Goal: Book appointment/travel/reservation

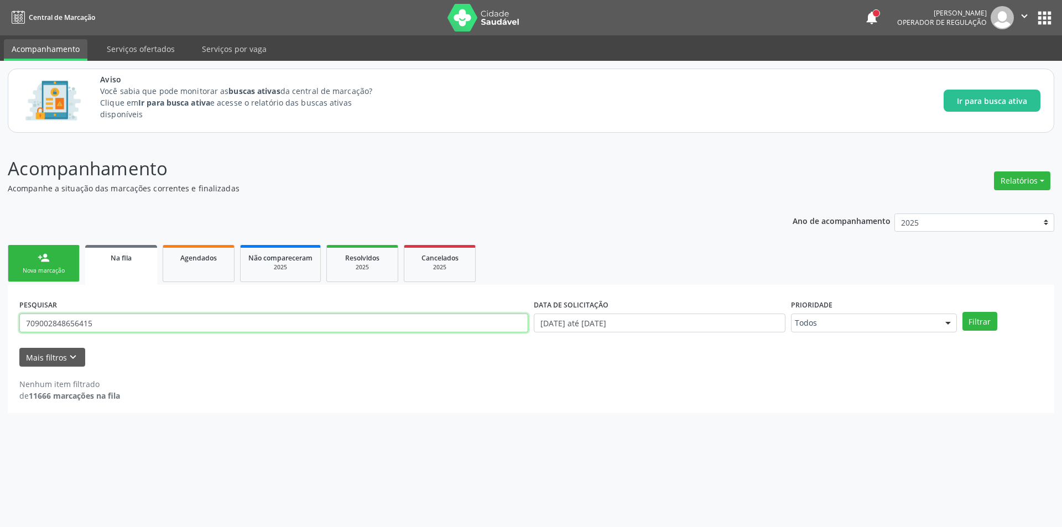
click at [129, 324] on input "709002848656415" at bounding box center [273, 323] width 509 height 19
type input "7"
paste input "705403420052695"
type input "705403420052695"
click at [987, 316] on button "Filtrar" at bounding box center [979, 321] width 35 height 19
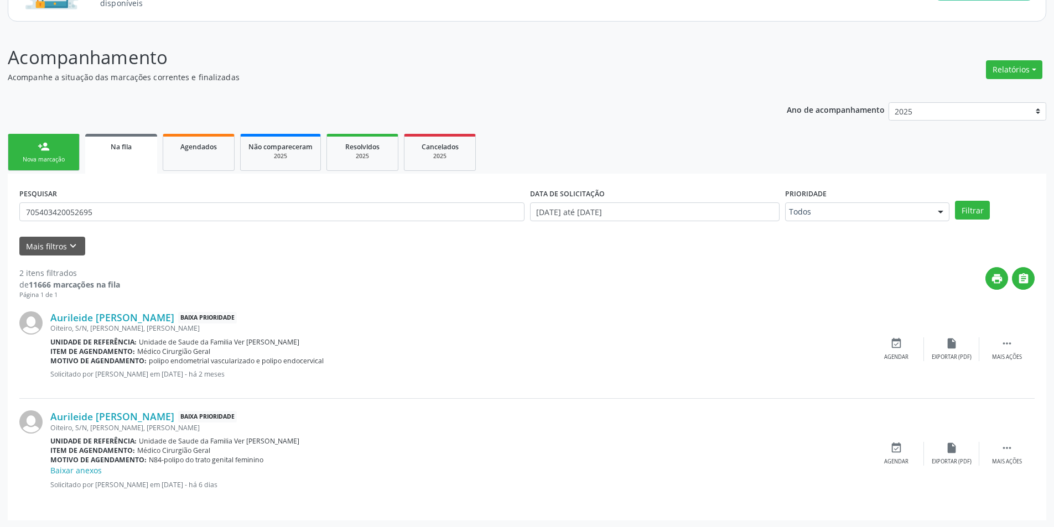
scroll to position [112, 0]
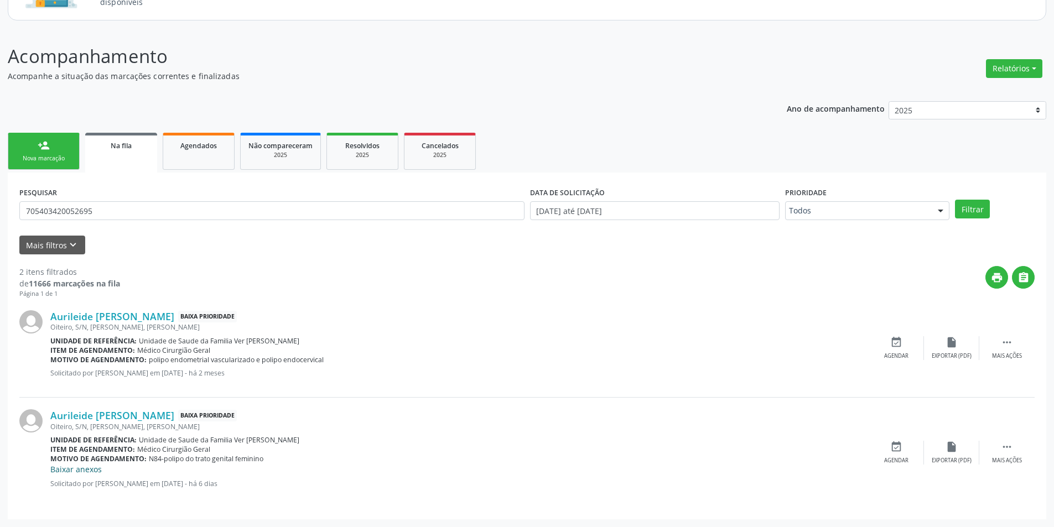
click at [76, 471] on link "Baixar anexos" at bounding box center [75, 469] width 51 height 11
click at [70, 212] on input "705403420052695" at bounding box center [271, 210] width 505 height 19
click at [900, 458] on div "Agendar" at bounding box center [896, 461] width 24 height 8
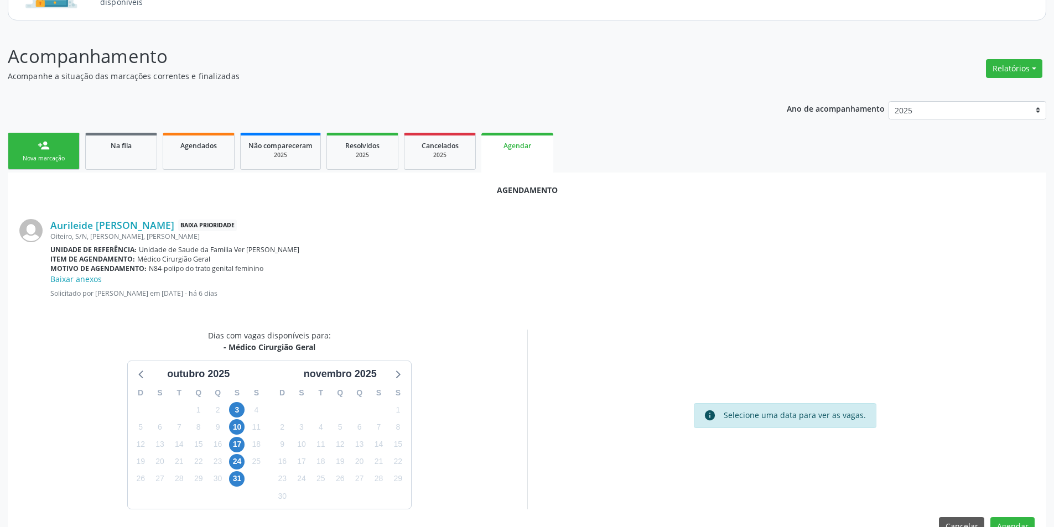
click at [229, 441] on div "17" at bounding box center [236, 444] width 15 height 17
click at [231, 442] on span "17" at bounding box center [236, 444] width 15 height 15
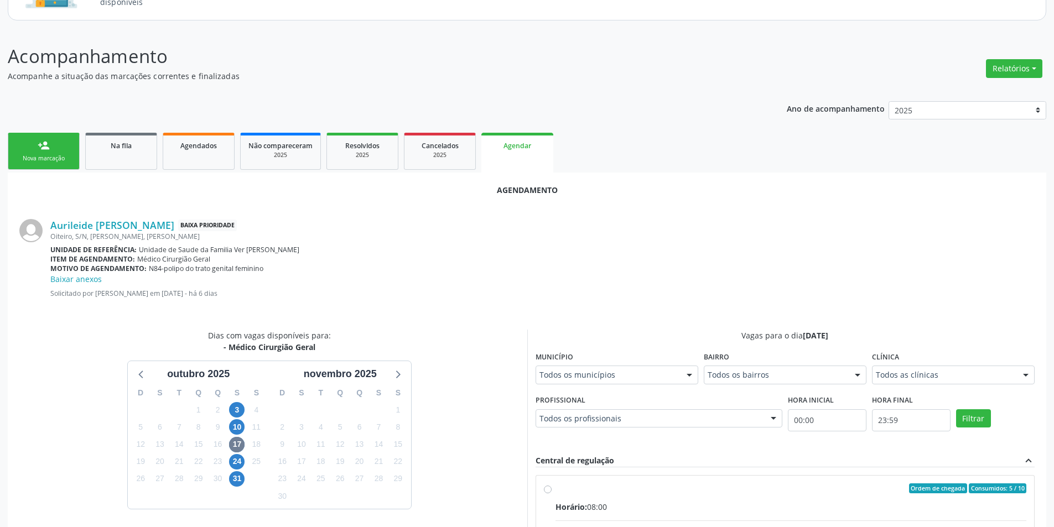
click at [545, 486] on input "Ordem de chegada Consumidos: 5 / 10 Horário: 08:00 Clínica: Centro de Saude Pro…" at bounding box center [548, 488] width 8 height 10
radio input "true"
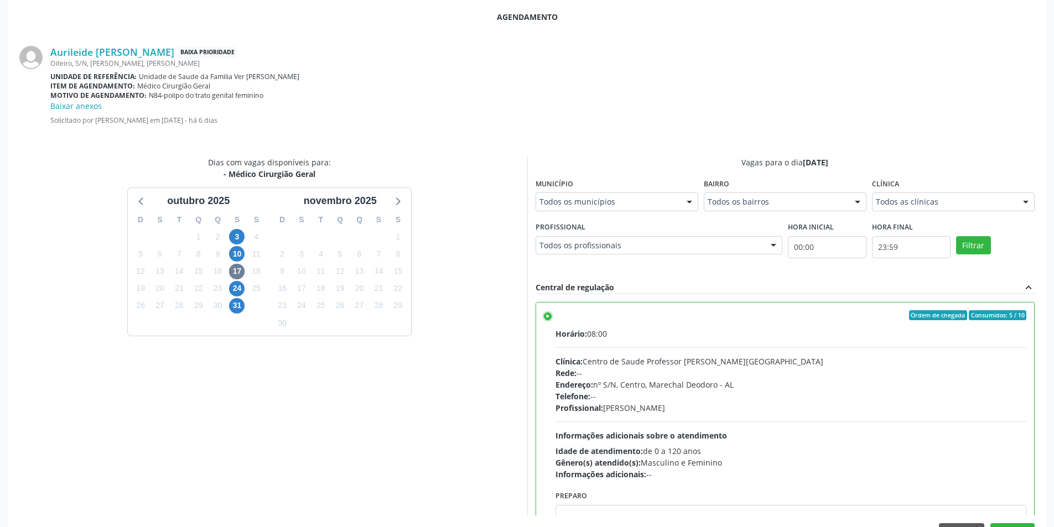
scroll to position [320, 0]
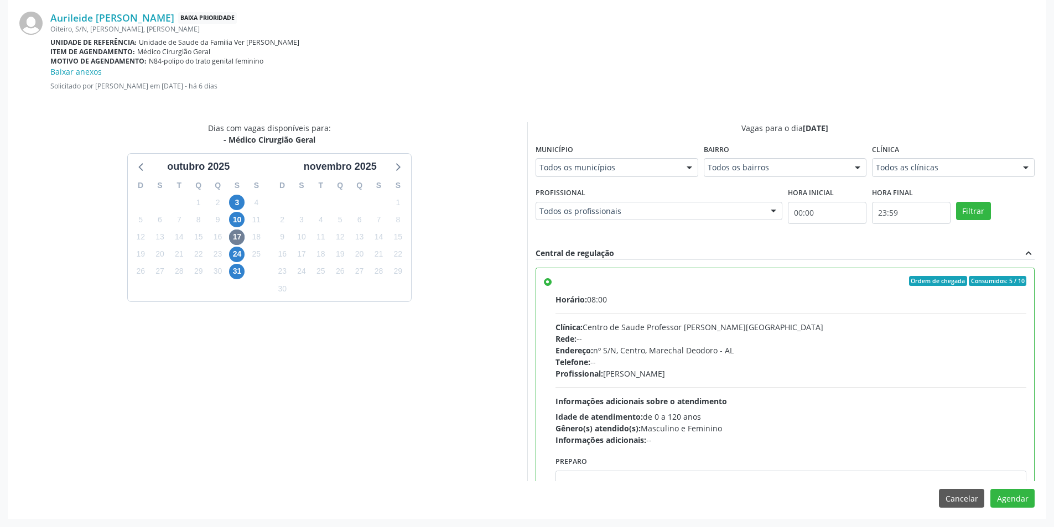
click at [1014, 511] on div "Agendamento Aurileide [PERSON_NAME] Baixa Prioridade Oiteiro, S/N, [PERSON_NAME…" at bounding box center [527, 242] width 1038 height 554
click at [1014, 495] on button "Agendar" at bounding box center [1012, 498] width 44 height 19
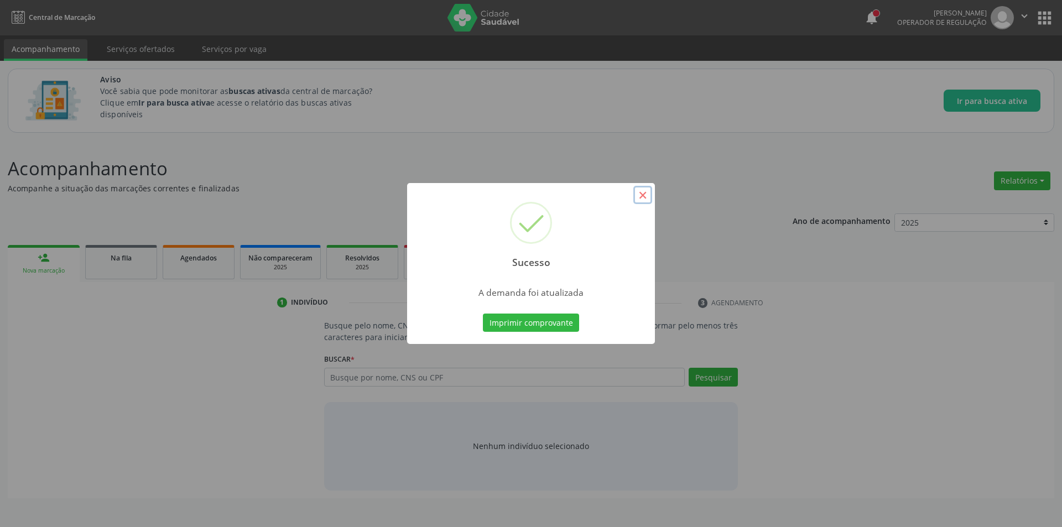
click at [645, 197] on button "×" at bounding box center [642, 195] width 19 height 19
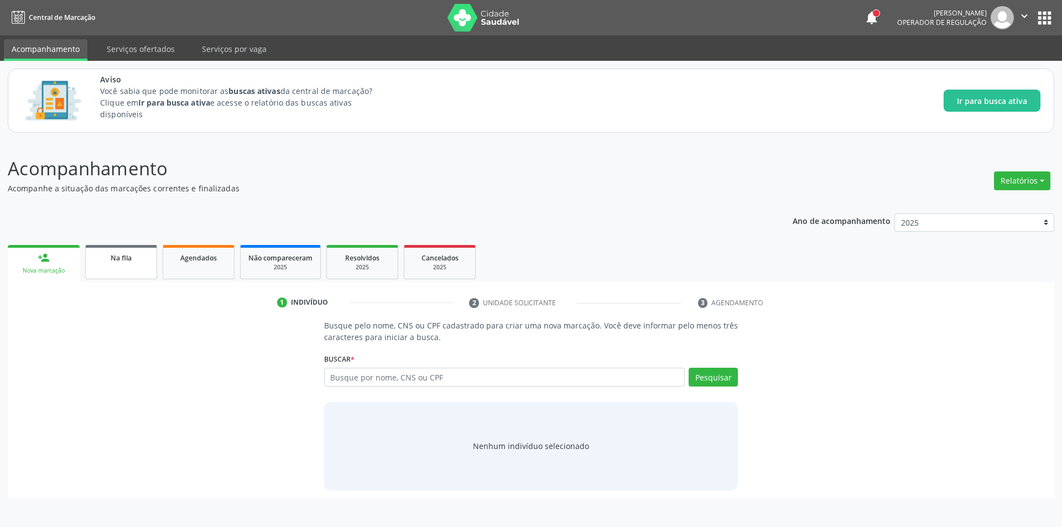
click at [107, 258] on div "Na fila" at bounding box center [120, 258] width 55 height 12
